Goal: Information Seeking & Learning: Find specific fact

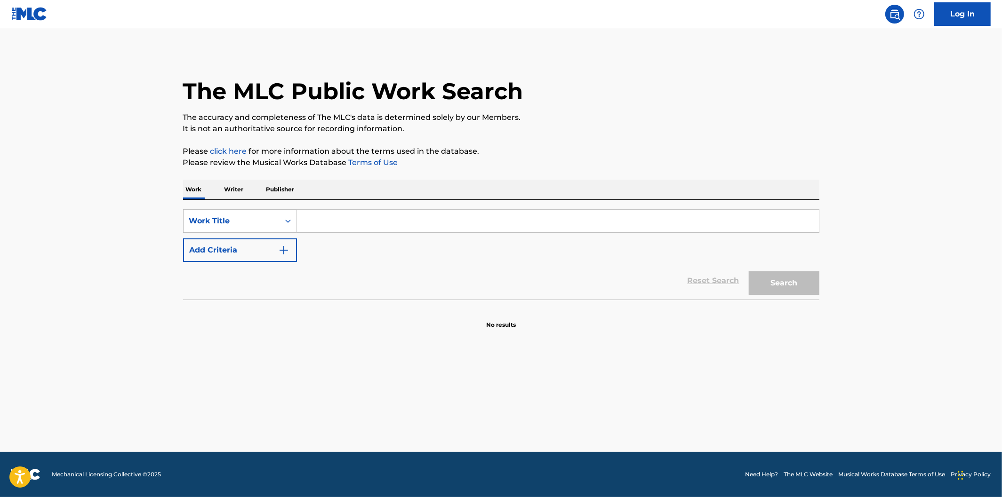
click at [309, 222] on input "Search Form" at bounding box center [558, 221] width 522 height 23
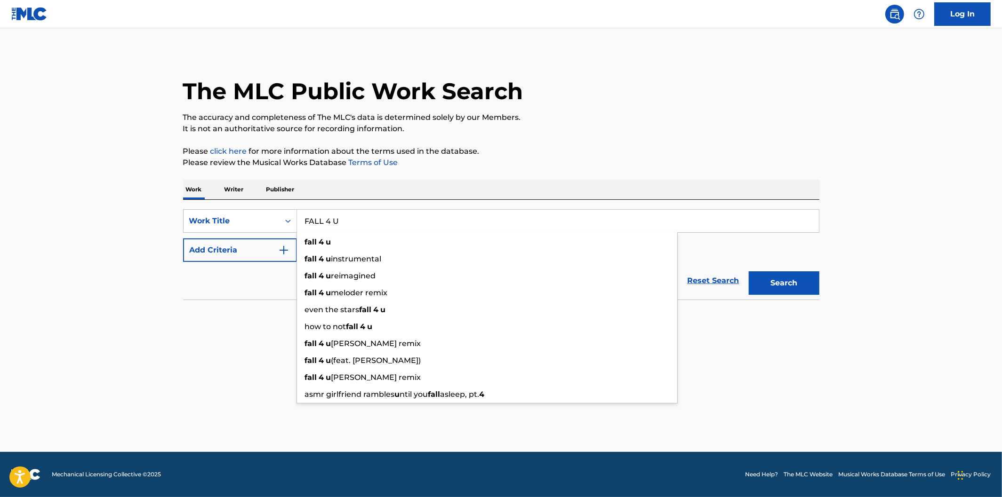
type input "FALL 4 U"
click at [473, 173] on div "The MLC Public Work Search The accuracy and completeness of The MLC's data is d…" at bounding box center [501, 191] width 659 height 278
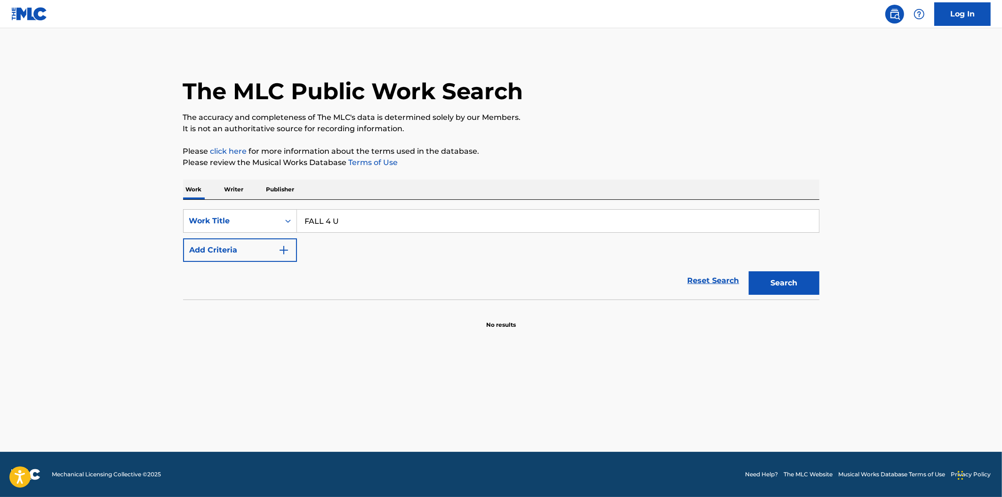
click at [283, 252] on img "Search Form" at bounding box center [283, 250] width 11 height 11
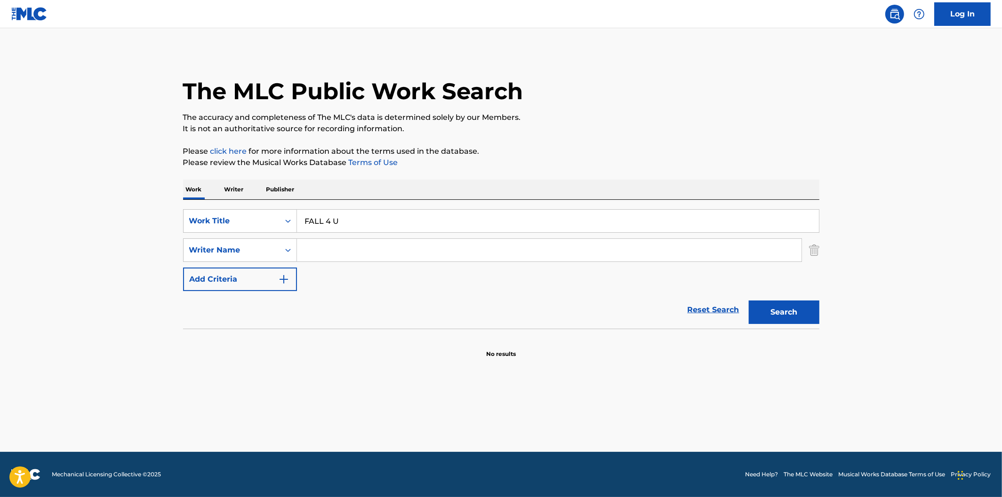
click at [327, 252] on input "Search Form" at bounding box center [549, 250] width 505 height 23
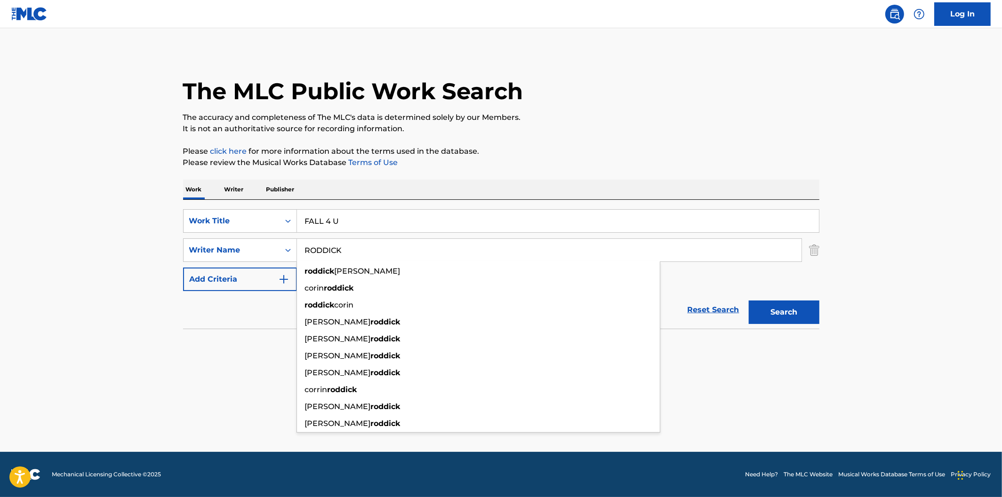
type input "RODDICK"
click at [749, 301] on button "Search" at bounding box center [784, 313] width 71 height 24
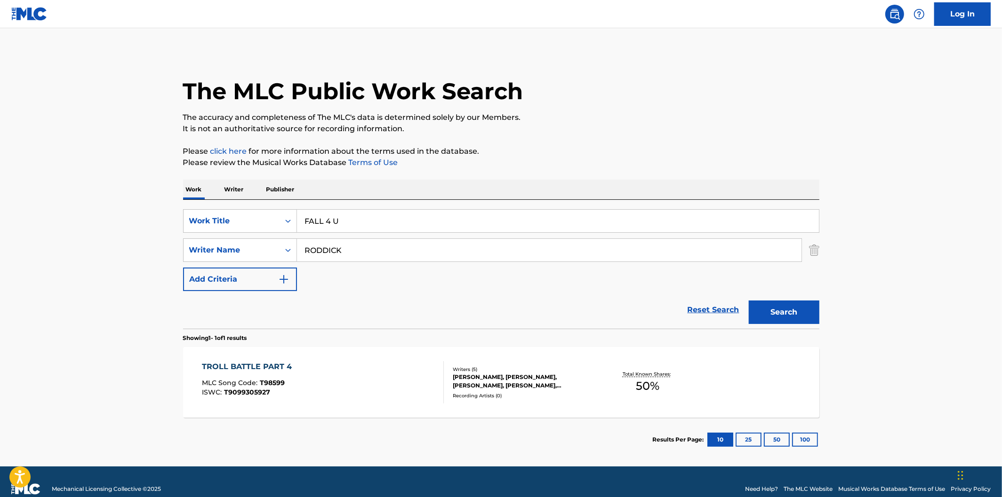
click at [376, 377] on div "TROLL BATTLE PART 4 MLC Song Code : T98599 ISWC : T9099305927" at bounding box center [323, 382] width 242 height 42
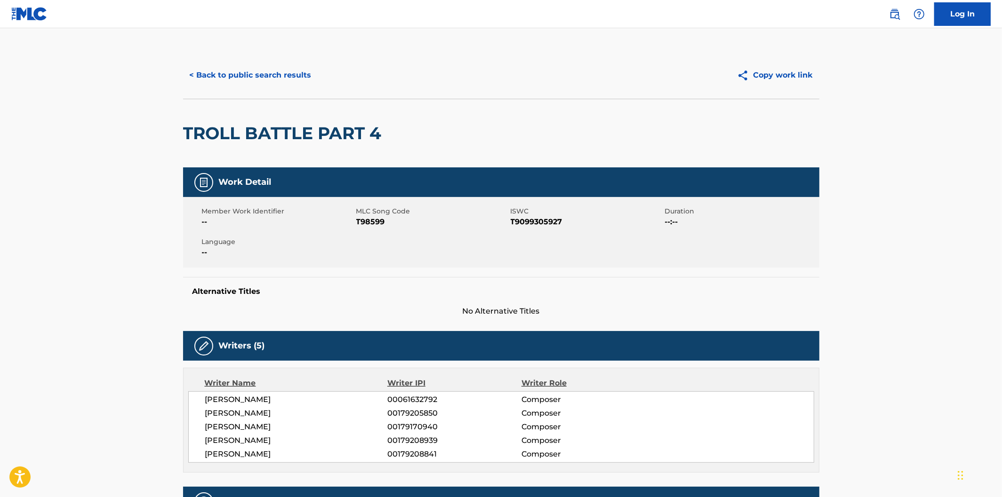
click at [240, 75] on button "< Back to public search results" at bounding box center [250, 76] width 135 height 24
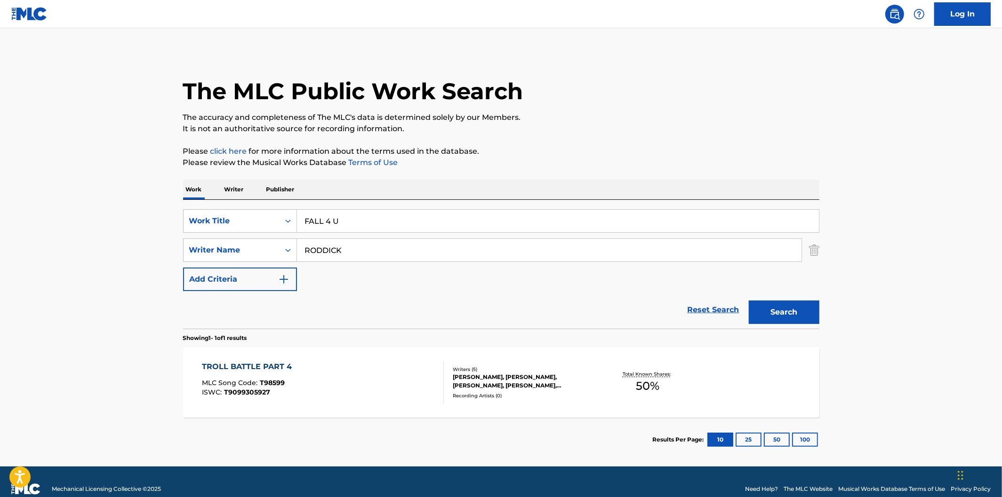
click at [238, 192] on p "Writer" at bounding box center [234, 190] width 25 height 20
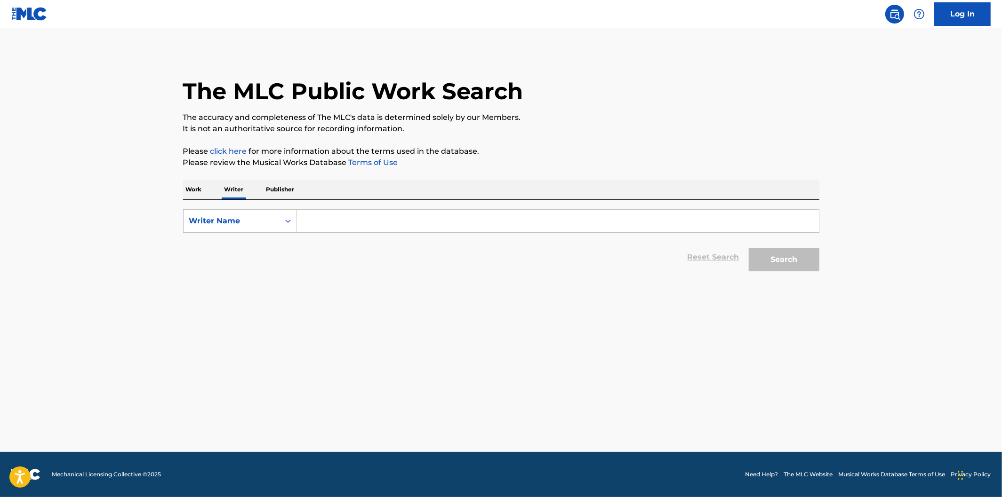
click at [345, 225] on input "Search Form" at bounding box center [558, 221] width 522 height 23
click at [749, 248] on button "Search" at bounding box center [784, 260] width 71 height 24
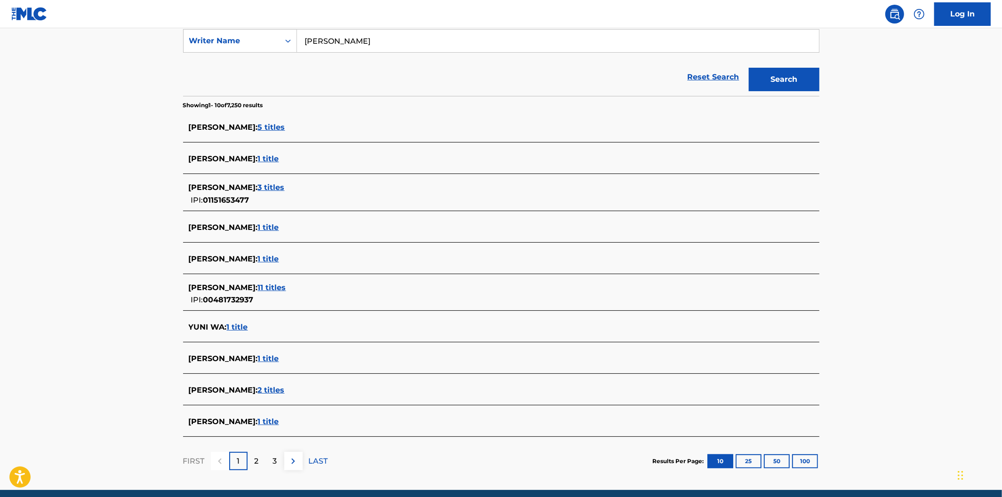
scroll to position [184, 0]
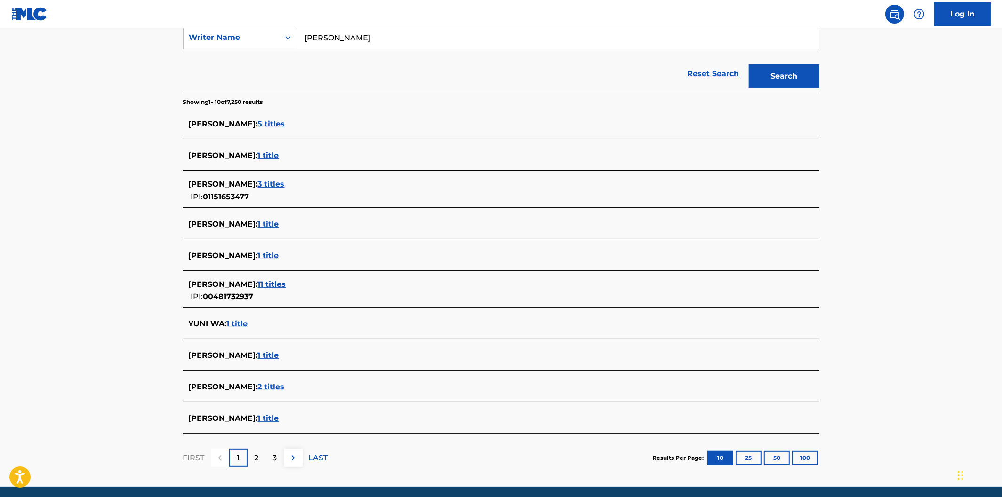
click at [259, 457] on div "2" at bounding box center [257, 458] width 18 height 18
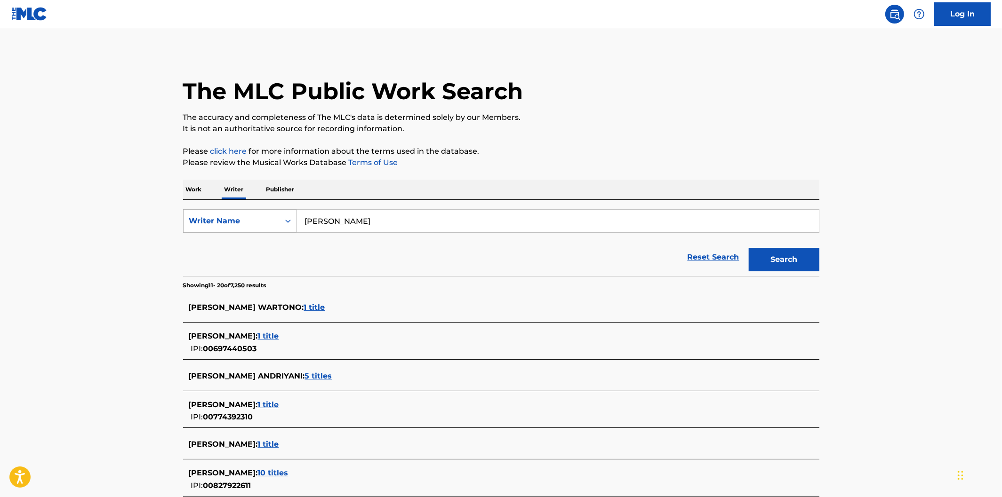
drag, startPoint x: 303, startPoint y: 211, endPoint x: 283, endPoint y: 209, distance: 20.3
click at [283, 209] on div "SearchWithCriteriad59dbd63-26d4-484d-8aa2-b33017907024 Writer Name [PERSON_NAME]" at bounding box center [501, 221] width 636 height 24
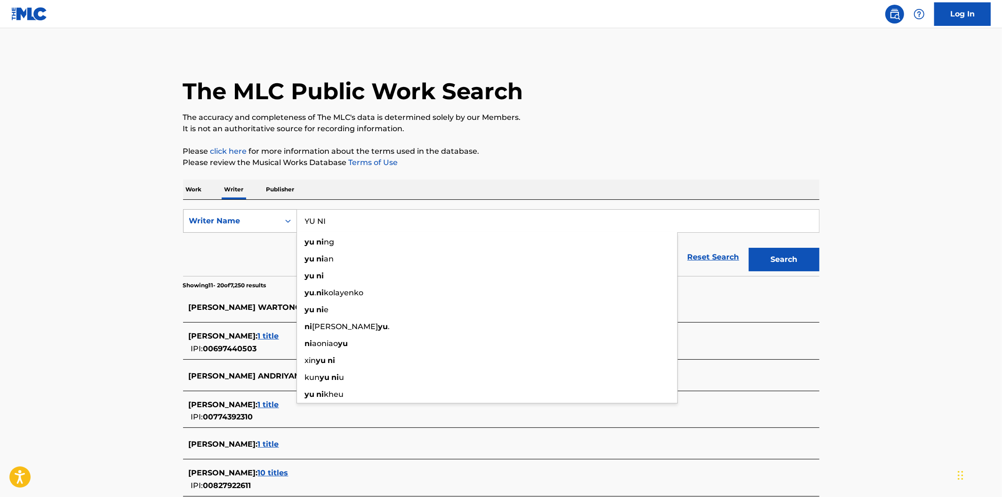
type input "YU NI"
click at [749, 248] on button "Search" at bounding box center [784, 260] width 71 height 24
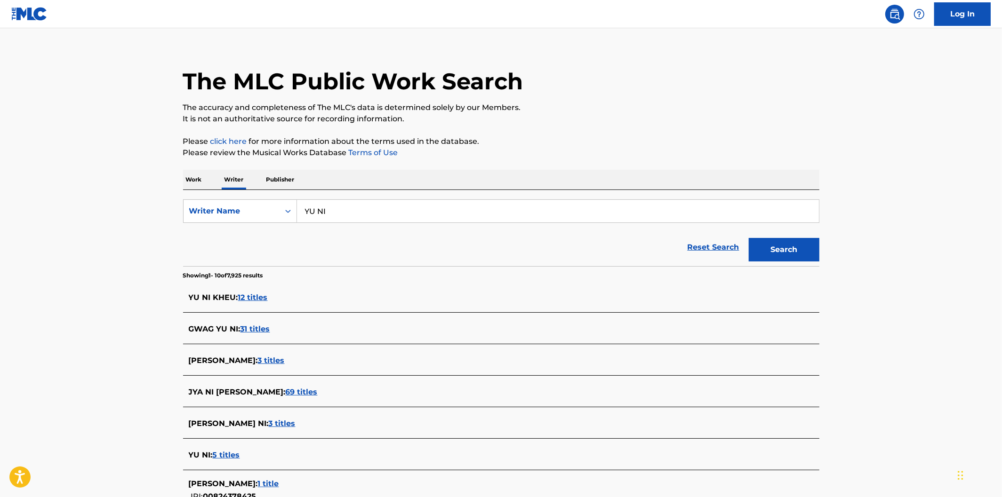
scroll to position [24, 0]
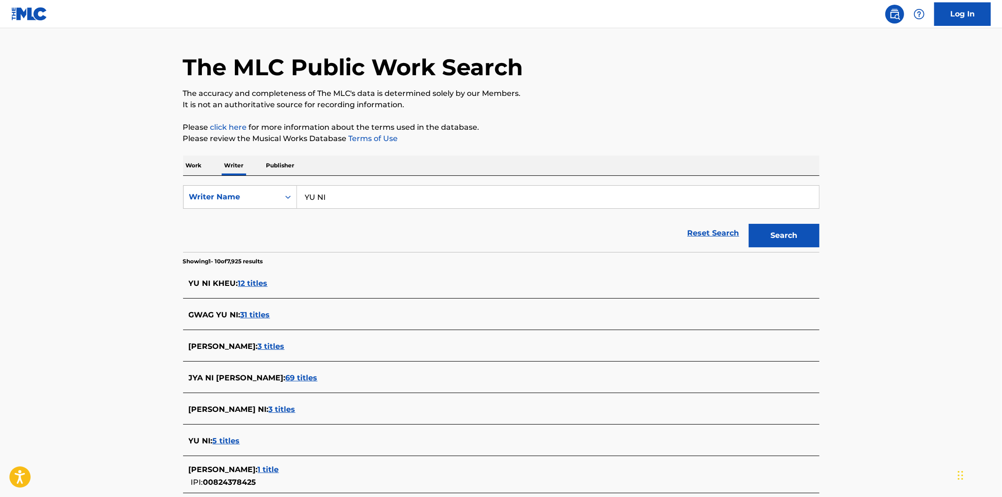
click at [236, 441] on span "5 titles" at bounding box center [226, 441] width 27 height 9
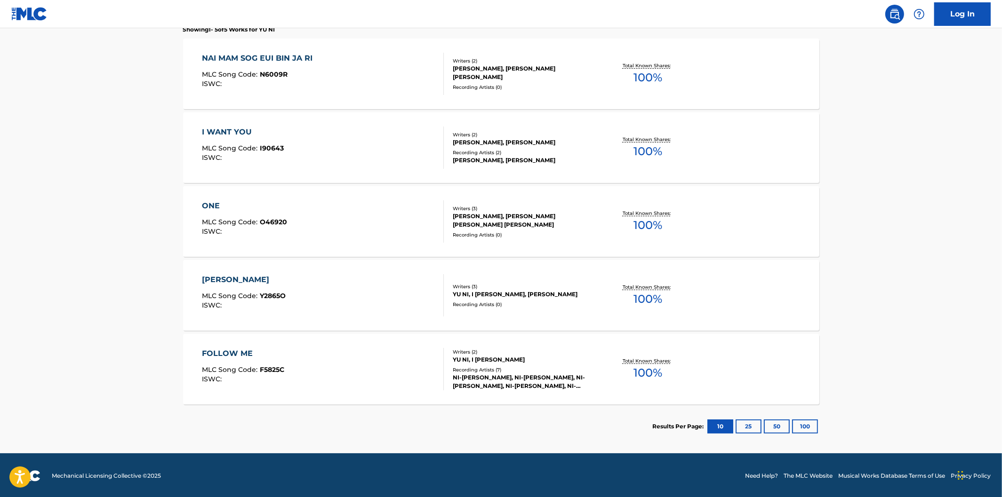
scroll to position [280, 0]
click at [360, 363] on div "FOLLOW ME MLC Song Code : F5825C ISWC :" at bounding box center [323, 369] width 242 height 42
